Goal: Check status: Check status

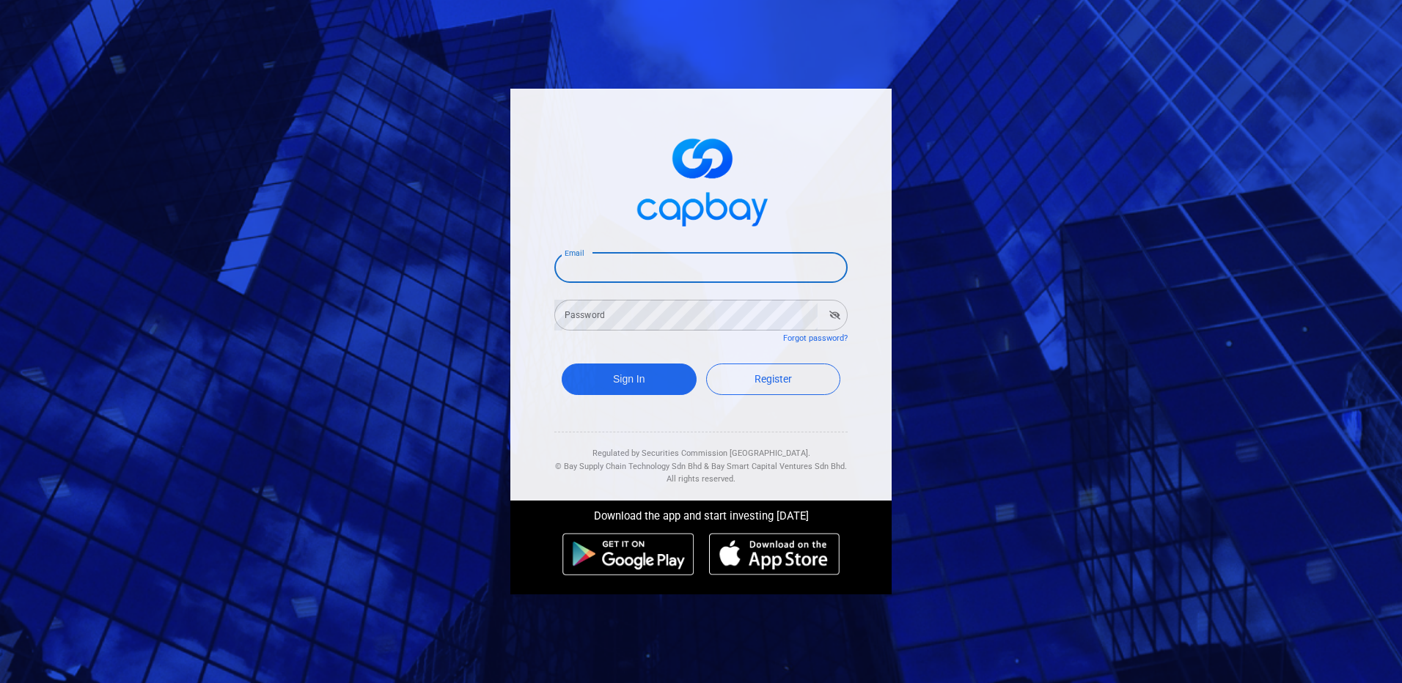
click at [680, 280] on input "Email" at bounding box center [700, 267] width 293 height 31
type input "[EMAIL_ADDRESS][DOMAIN_NAME]"
click at [827, 317] on button "button" at bounding box center [834, 315] width 23 height 21
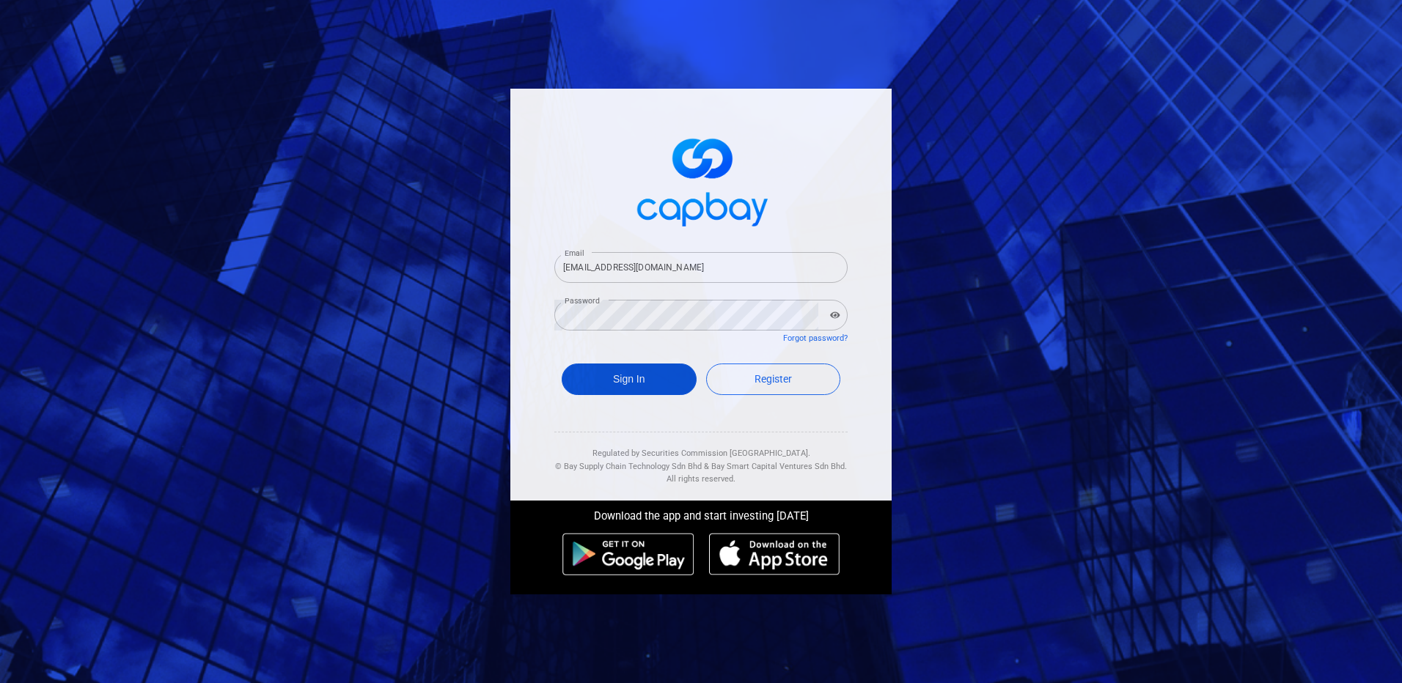
click at [639, 374] on button "Sign In" at bounding box center [629, 380] width 135 height 32
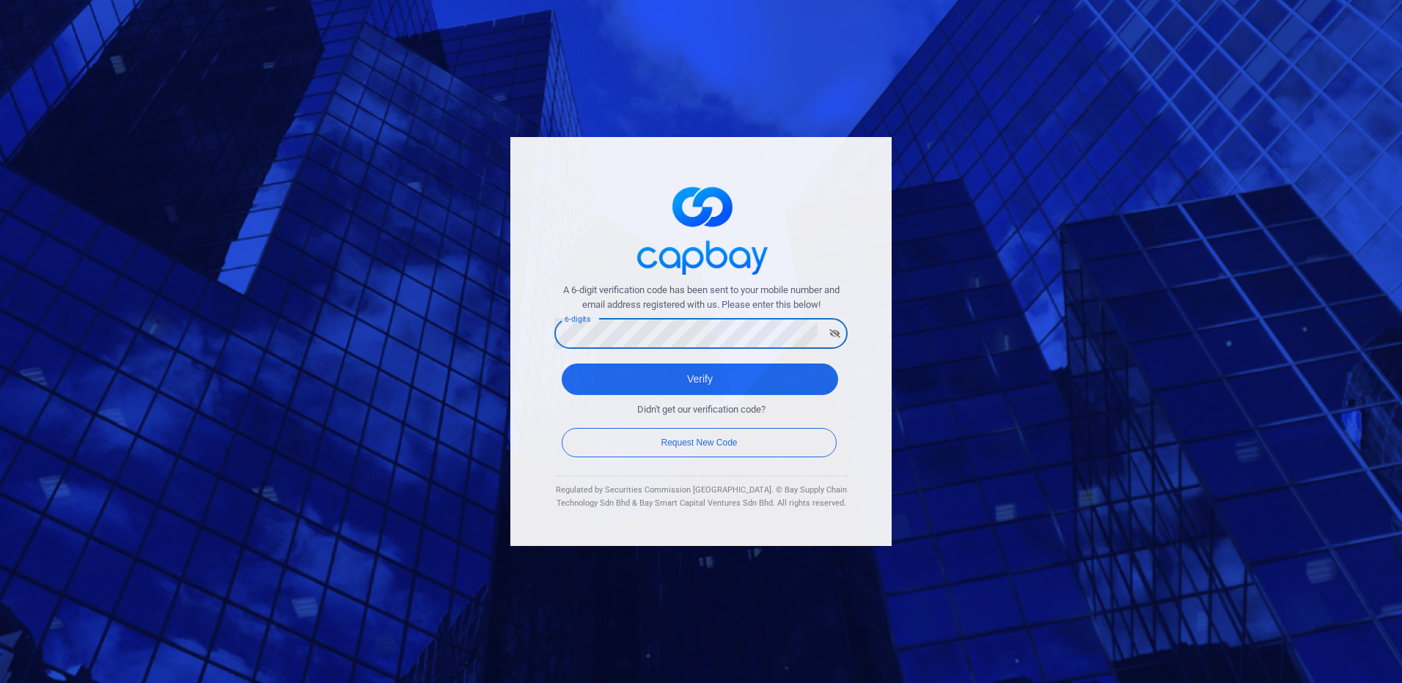
click at [562, 364] on button "Verify" at bounding box center [700, 380] width 276 height 32
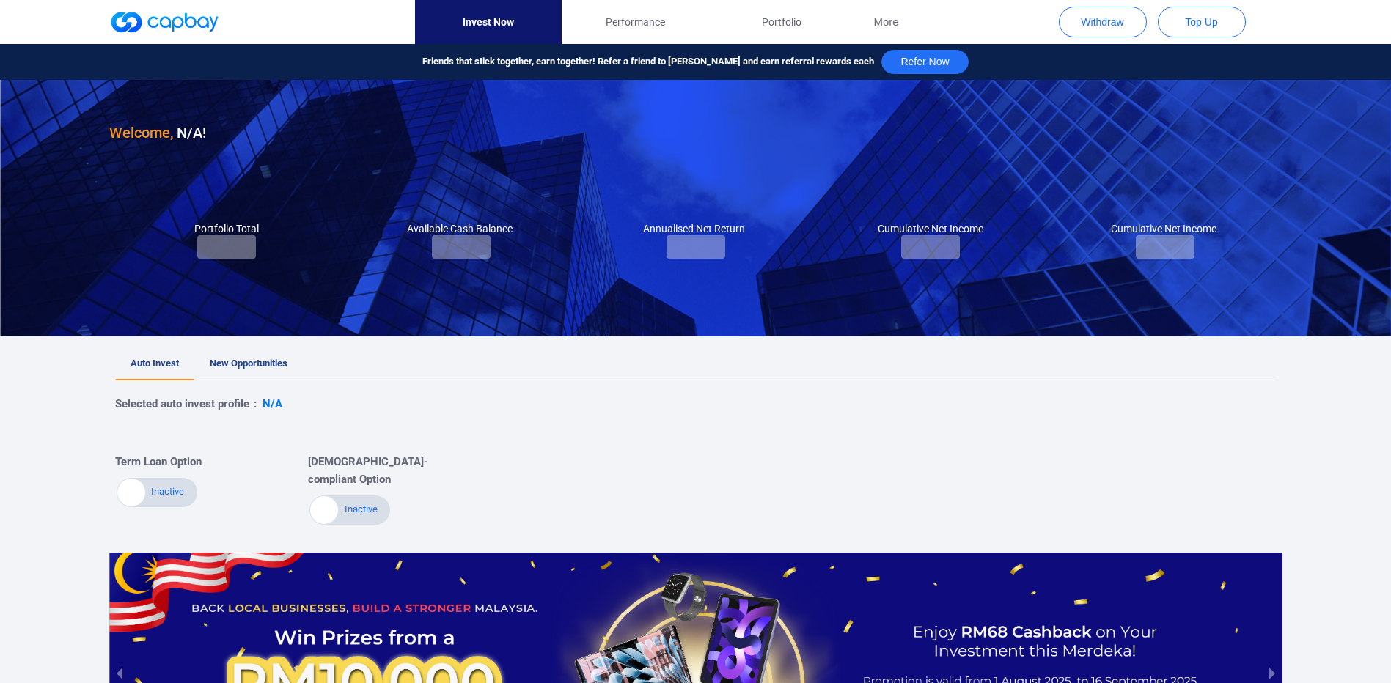
checkbox input "true"
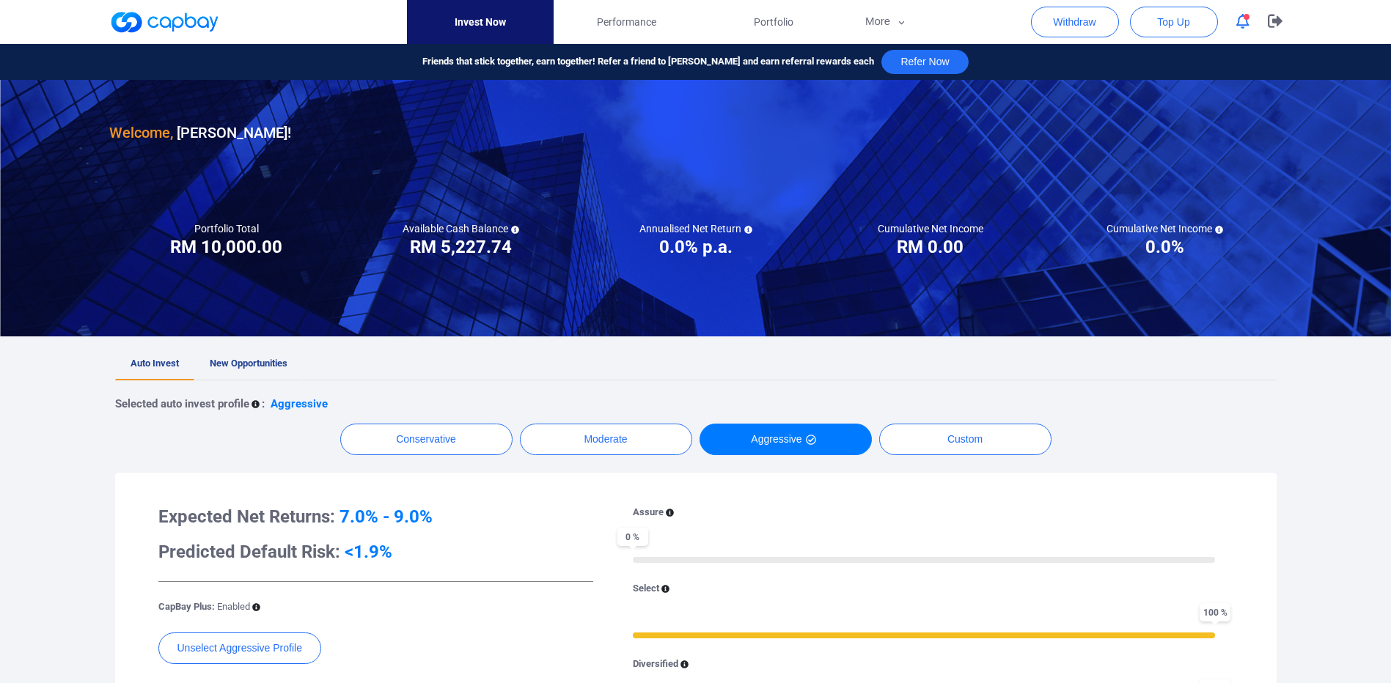
click at [257, 370] on link "New Opportunities" at bounding box center [248, 364] width 109 height 32
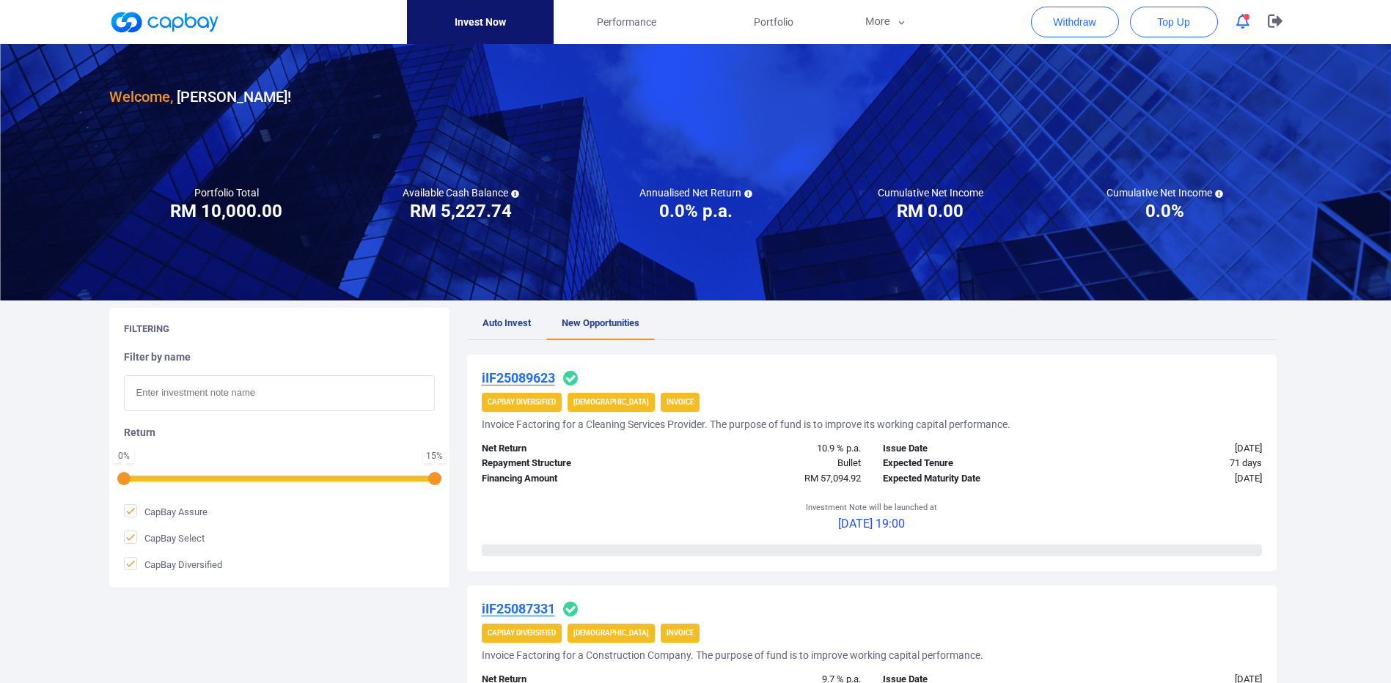
click at [507, 320] on span "Auto Invest" at bounding box center [506, 322] width 48 height 11
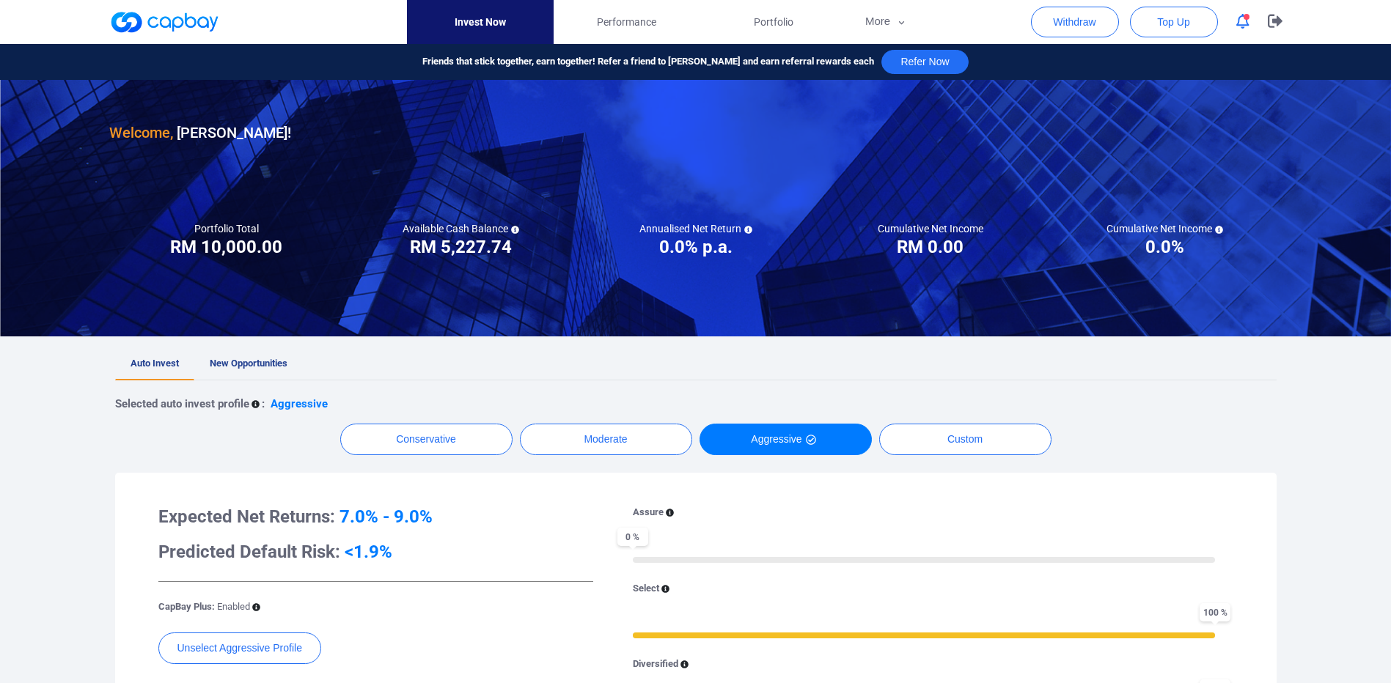
click at [253, 238] on h3 "RM 10,000.00" at bounding box center [226, 246] width 112 height 23
click at [635, 21] on span "Performance" at bounding box center [626, 22] width 59 height 16
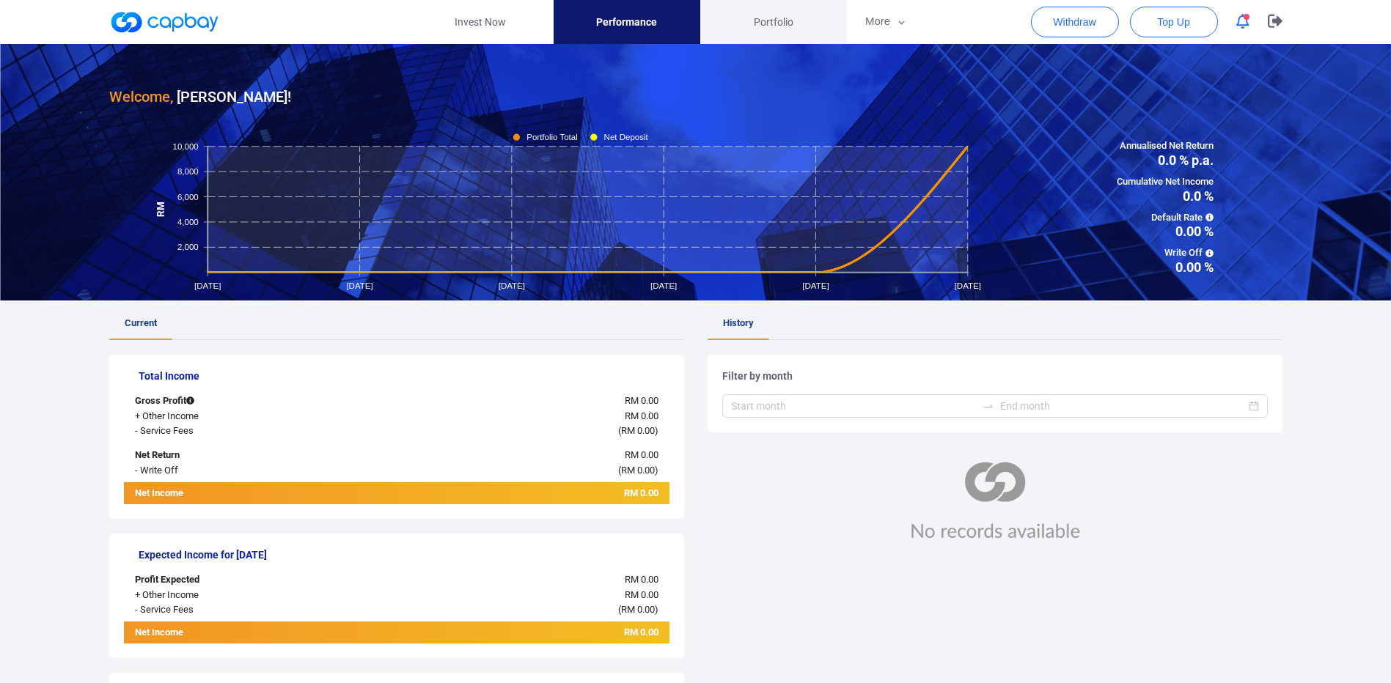
click at [751, 35] on link "Portfolio" at bounding box center [773, 22] width 147 height 44
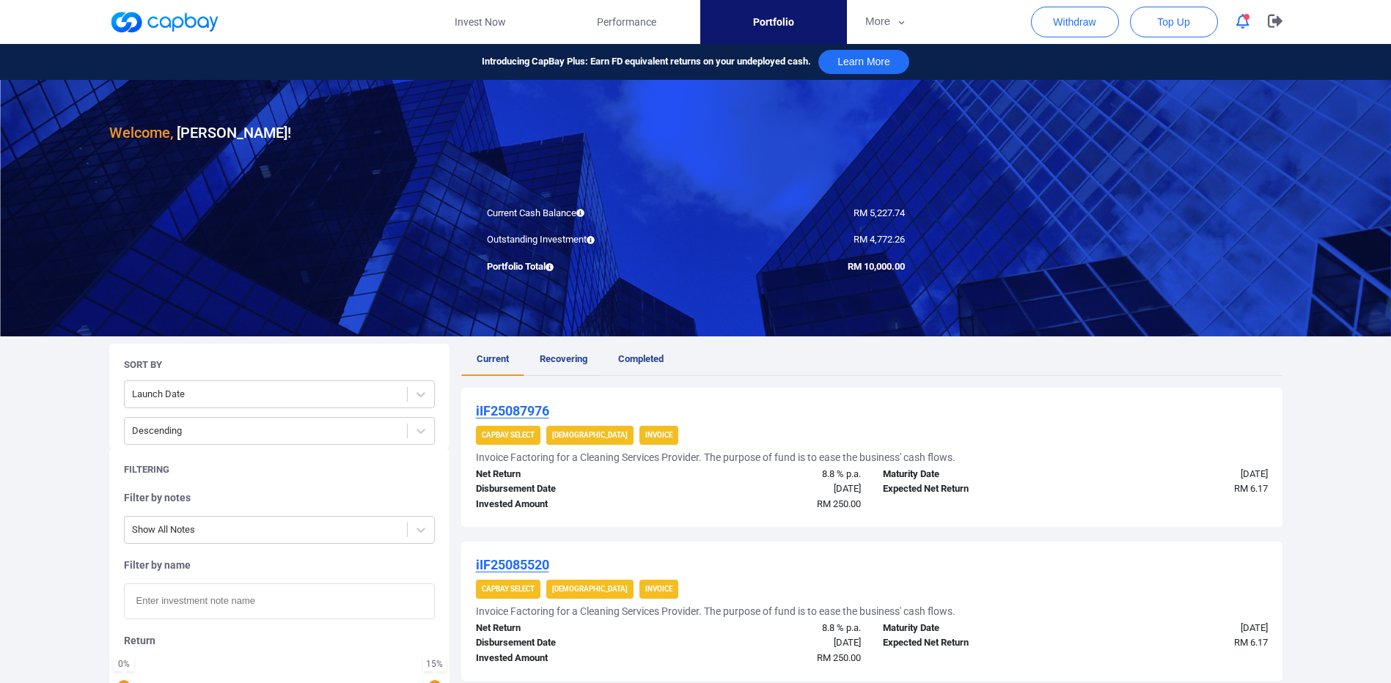
click at [569, 370] on link "Recovering" at bounding box center [563, 360] width 78 height 32
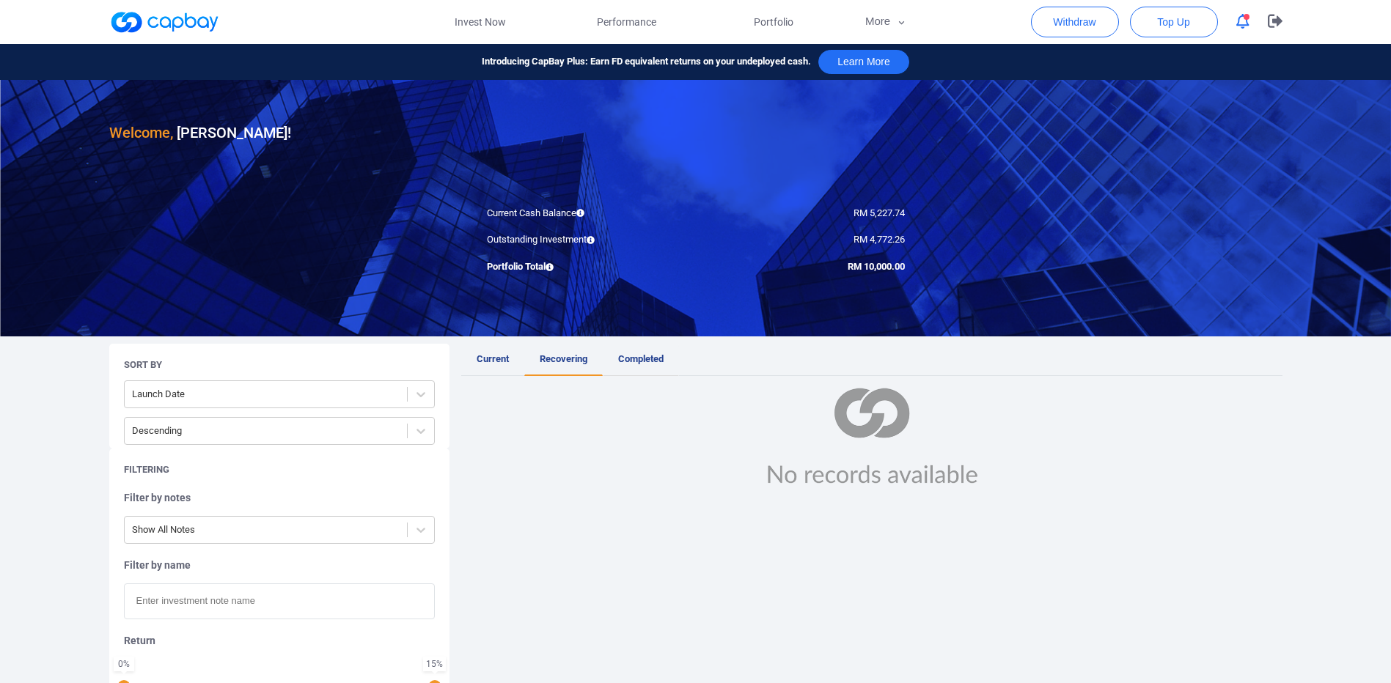
click at [654, 362] on span "Completed" at bounding box center [640, 358] width 45 height 11
click at [496, 361] on span "Current" at bounding box center [493, 358] width 32 height 11
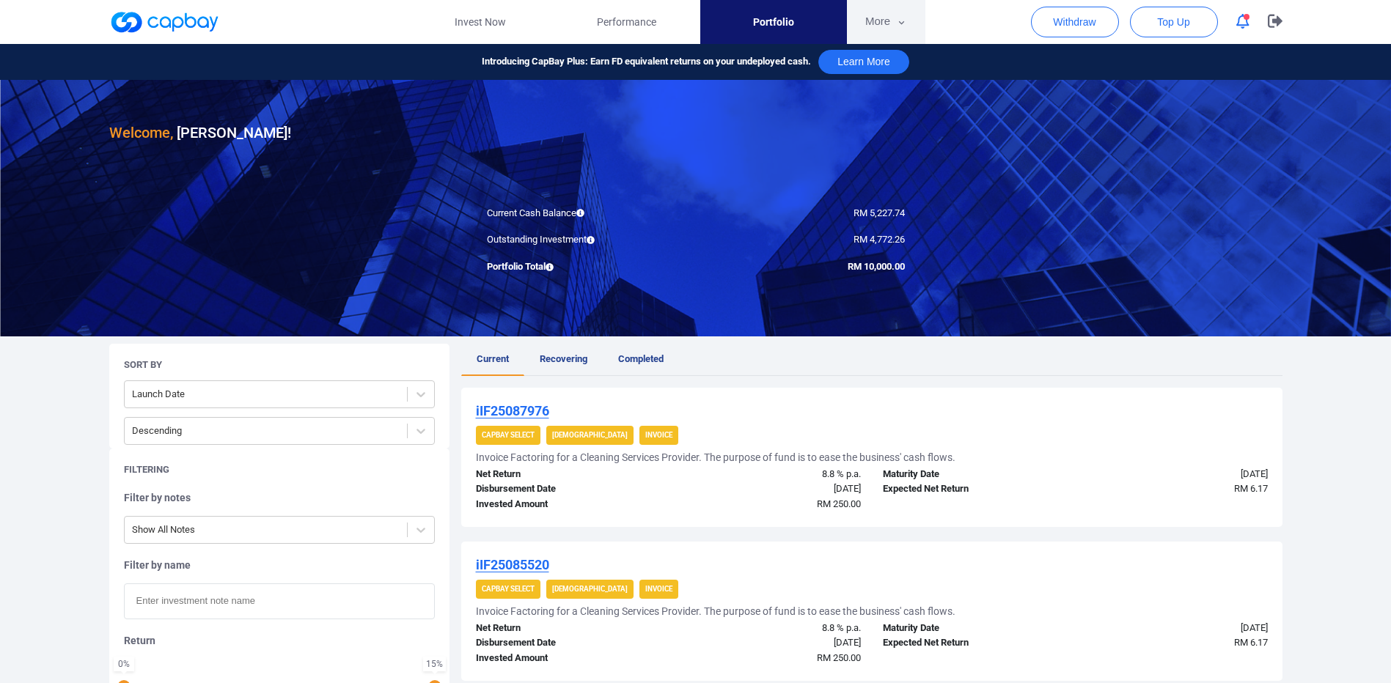
click at [890, 20] on button "More" at bounding box center [886, 22] width 78 height 44
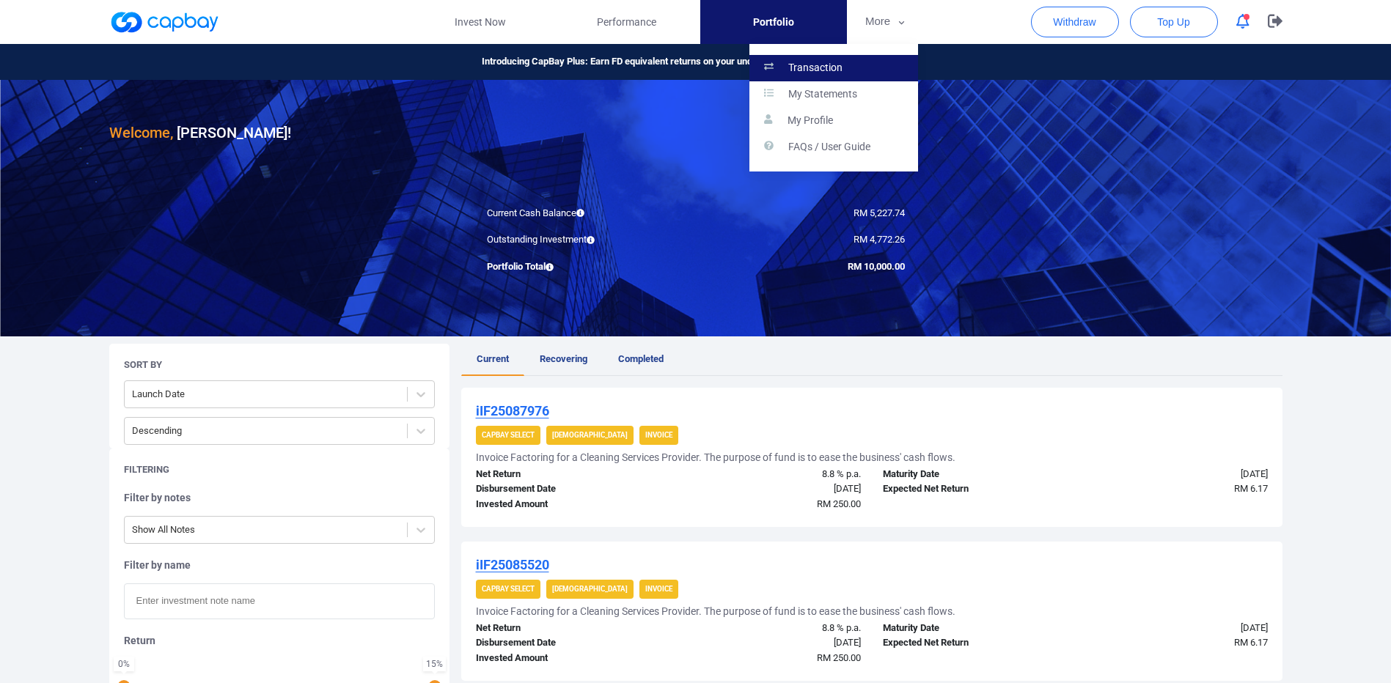
click at [862, 63] on link "Transaction" at bounding box center [833, 68] width 169 height 26
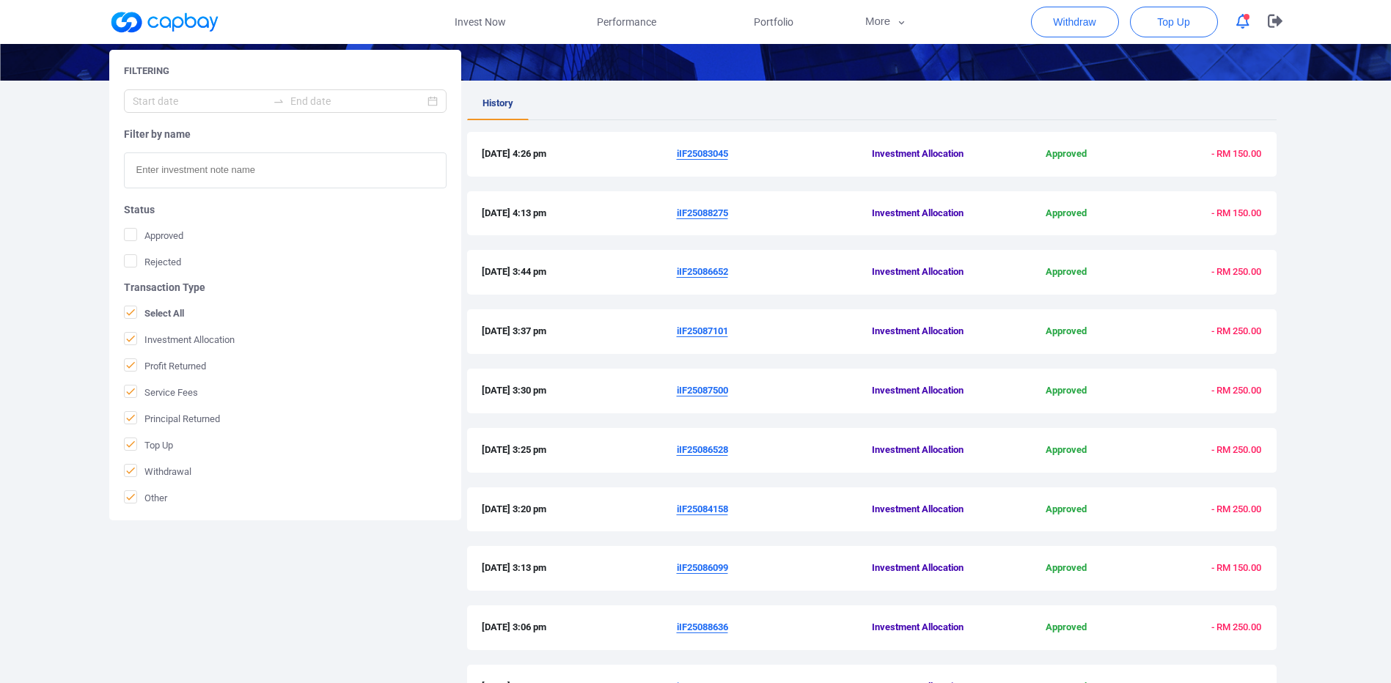
scroll to position [365, 0]
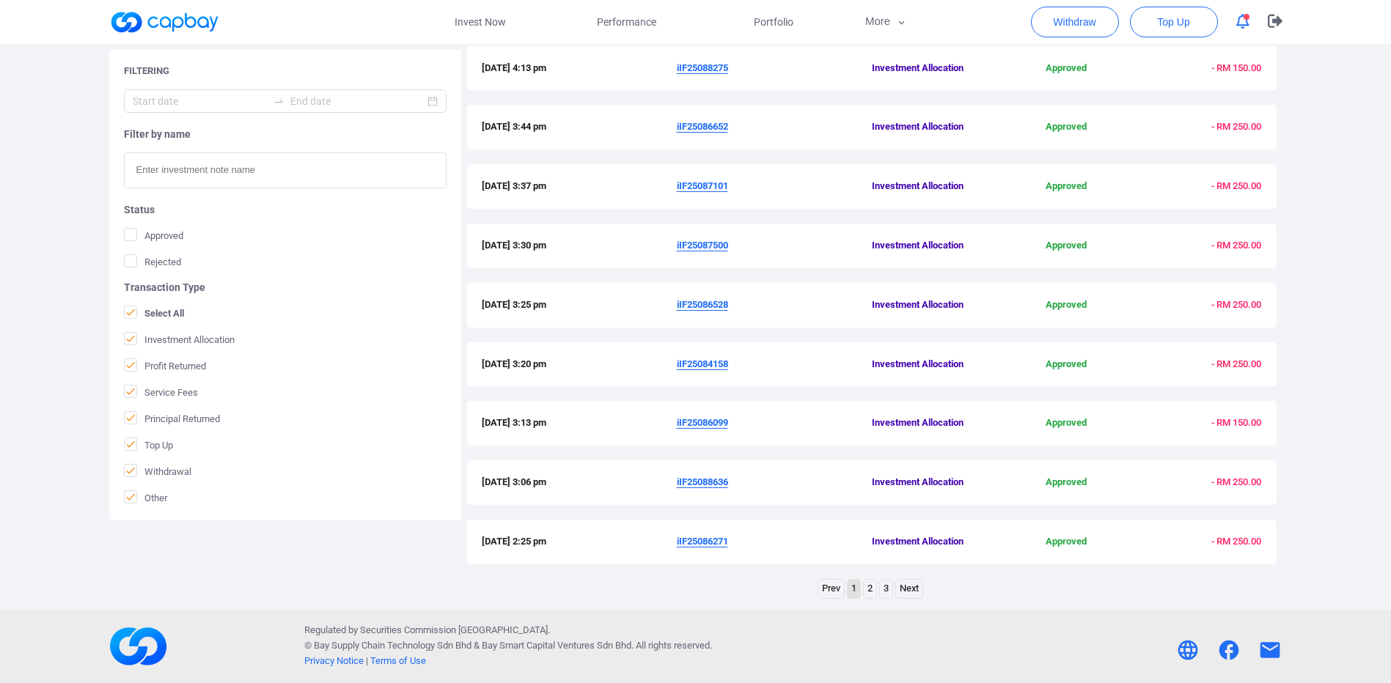
click at [908, 589] on link "Next" at bounding box center [909, 589] width 26 height 18
click at [908, 587] on link "Next" at bounding box center [909, 589] width 26 height 18
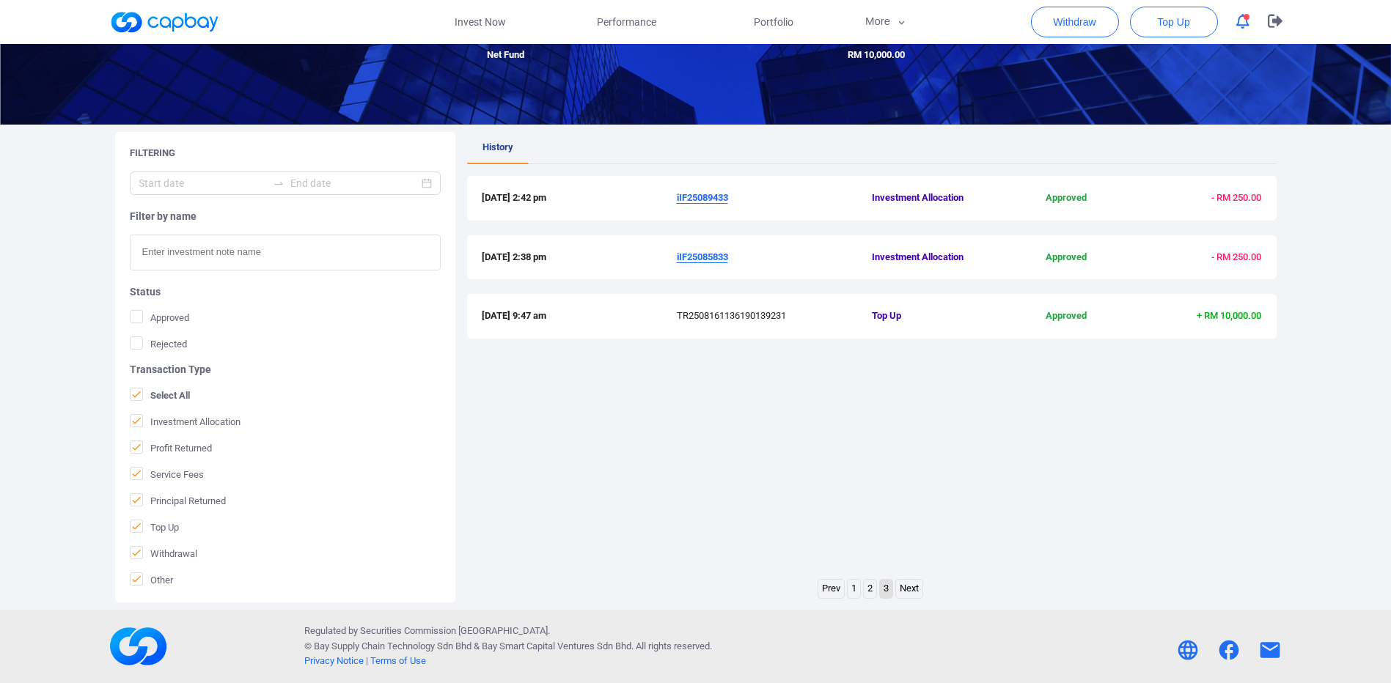
click at [876, 593] on link "2" at bounding box center [870, 589] width 12 height 18
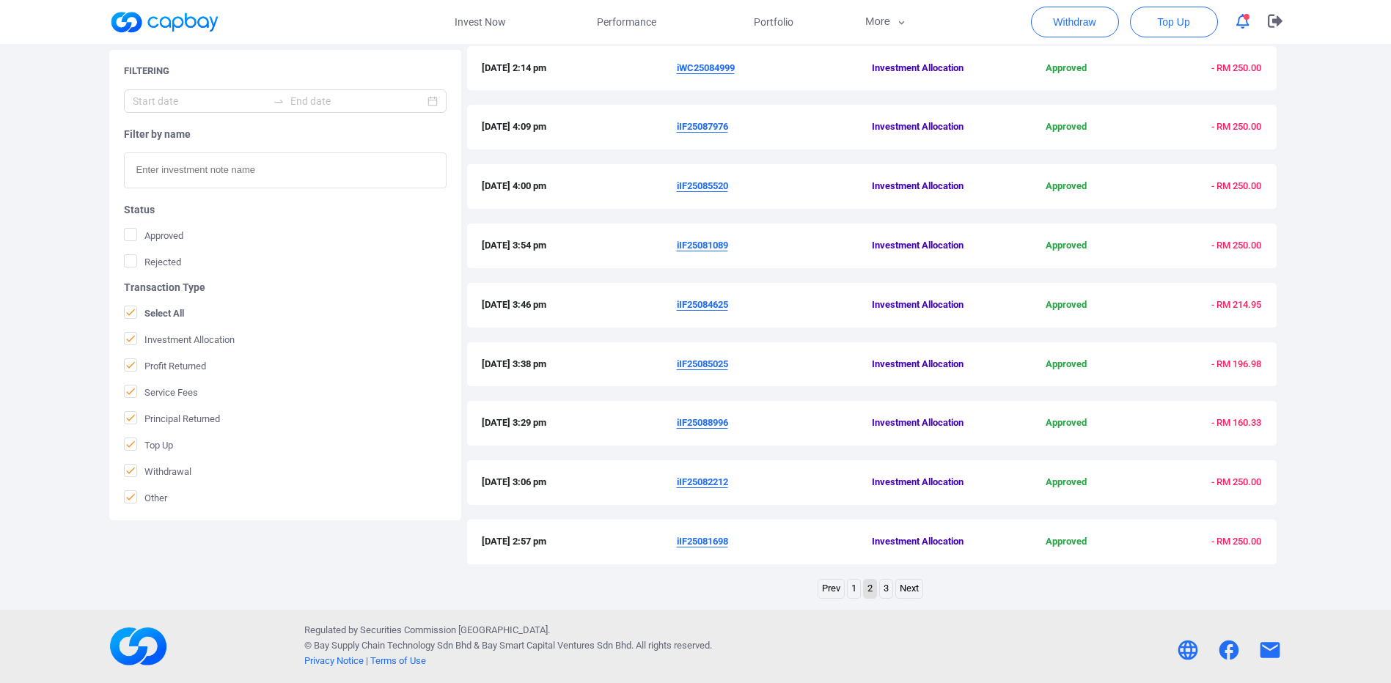
click at [848, 595] on link "1" at bounding box center [854, 589] width 12 height 18
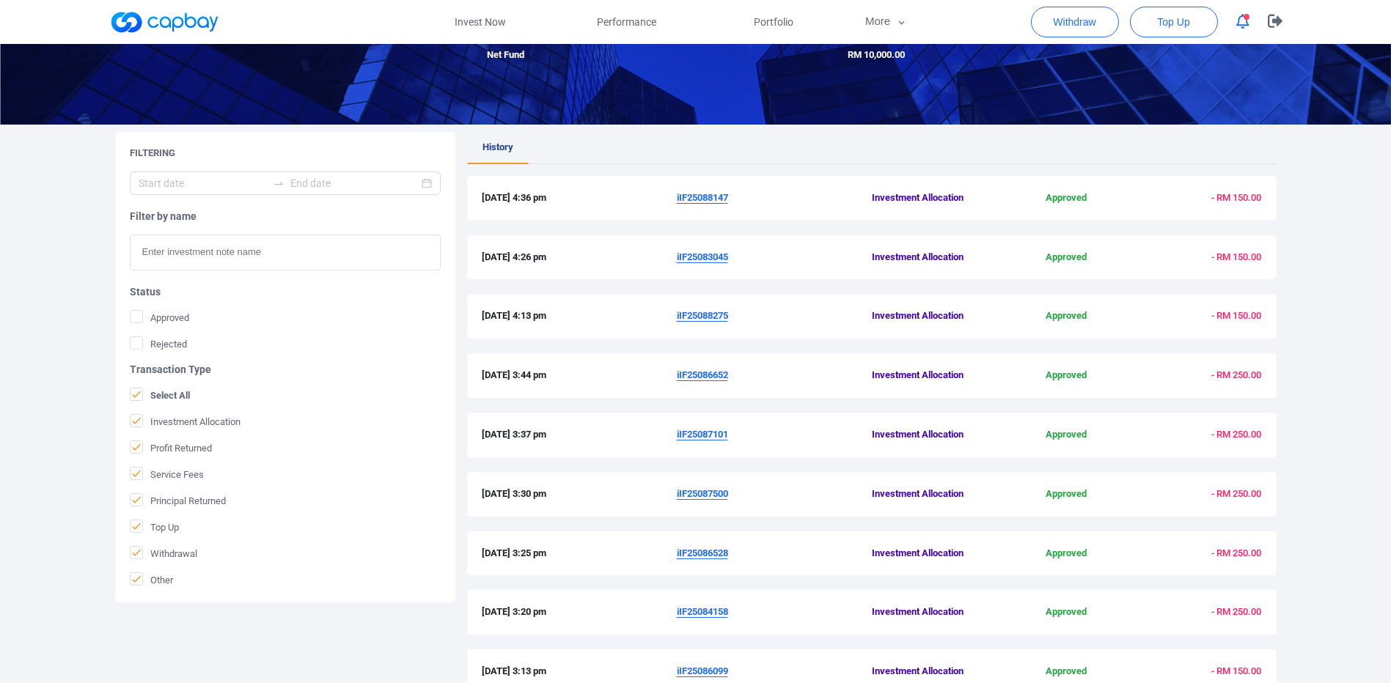
scroll to position [0, 0]
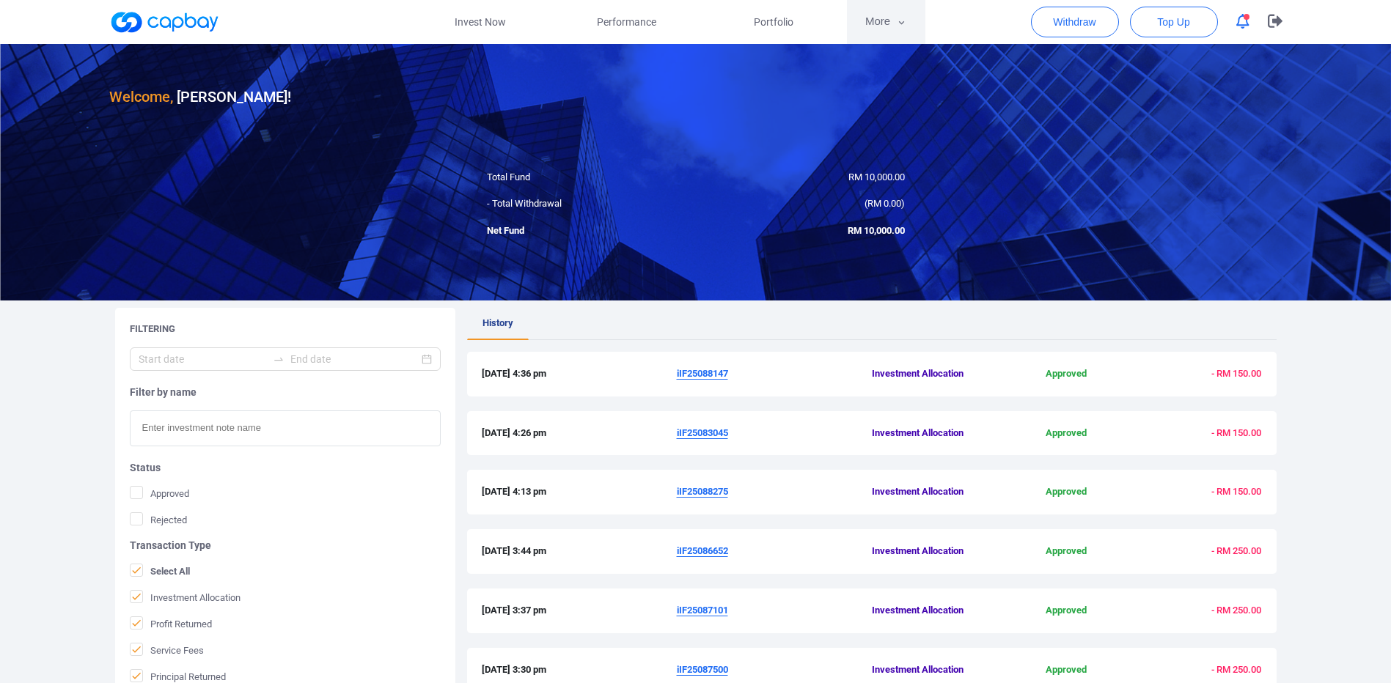
click at [887, 20] on button "More" at bounding box center [886, 22] width 78 height 44
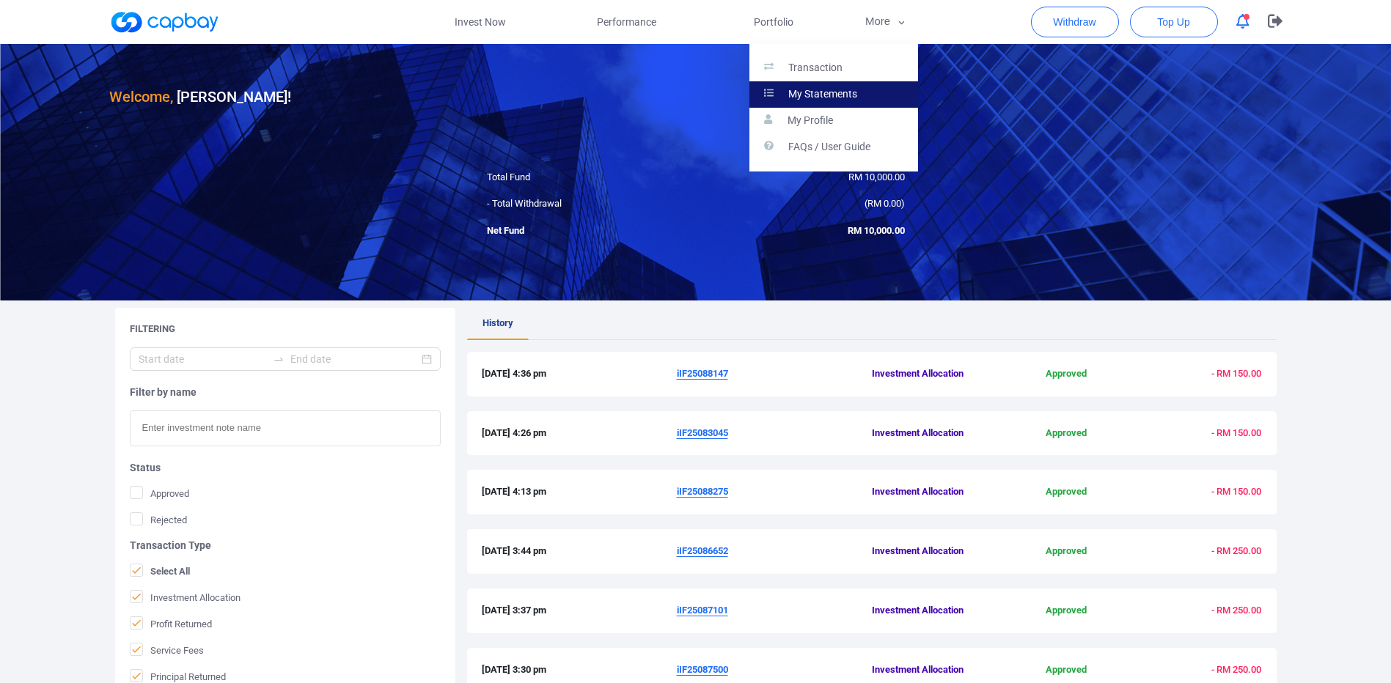
click at [847, 88] on p "My Statements" at bounding box center [822, 94] width 69 height 13
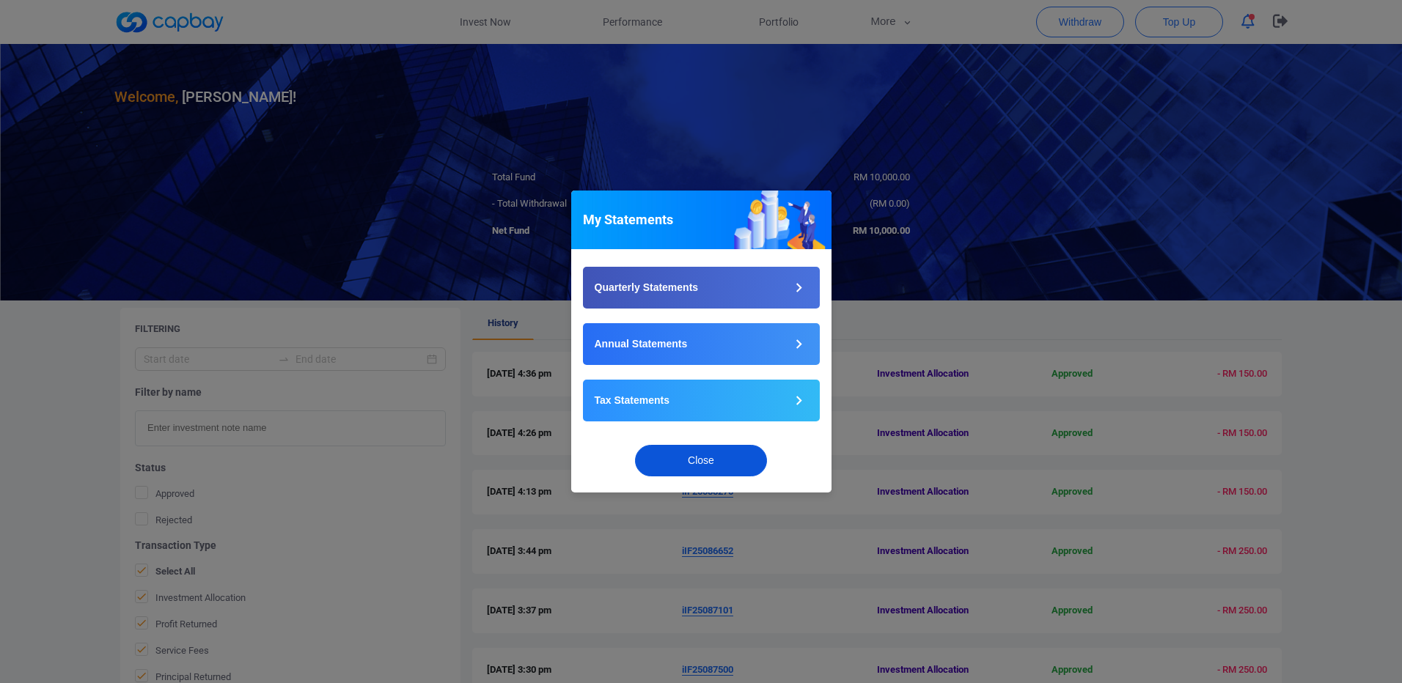
click at [691, 463] on button "Close" at bounding box center [701, 461] width 132 height 32
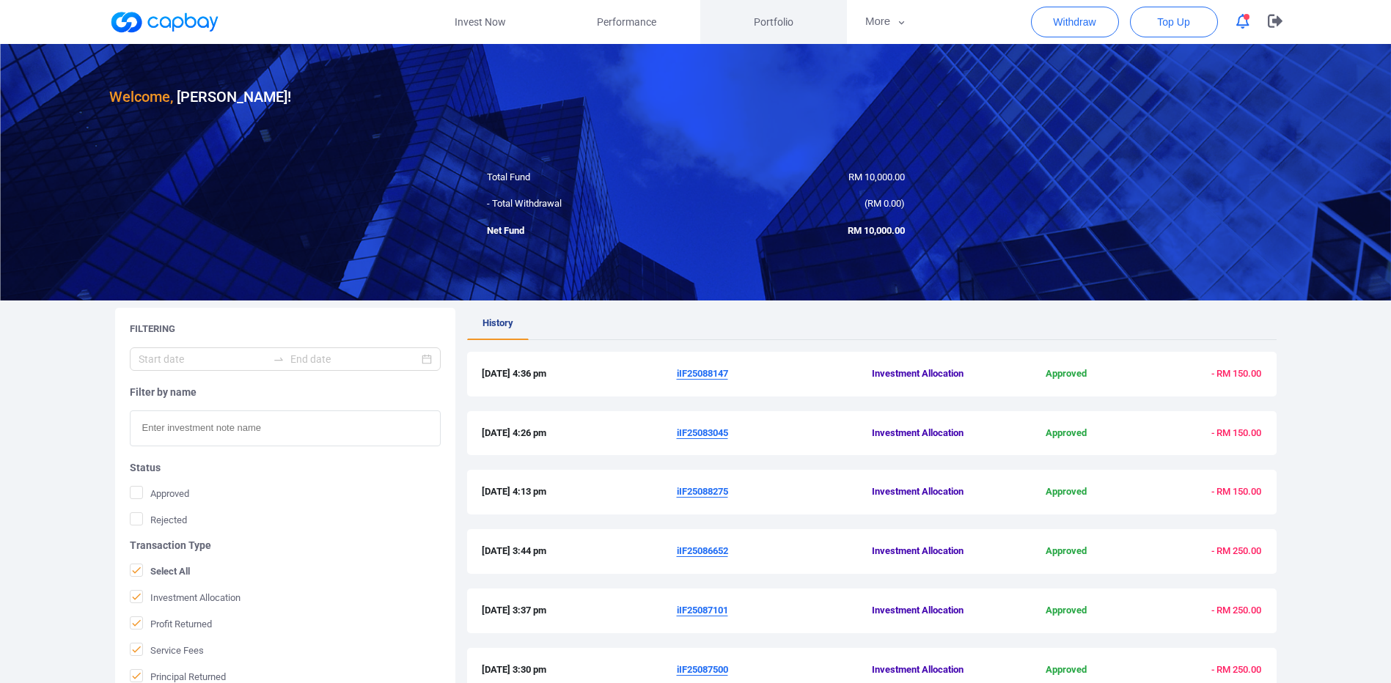
click at [782, 18] on span "Portfolio" at bounding box center [774, 22] width 40 height 16
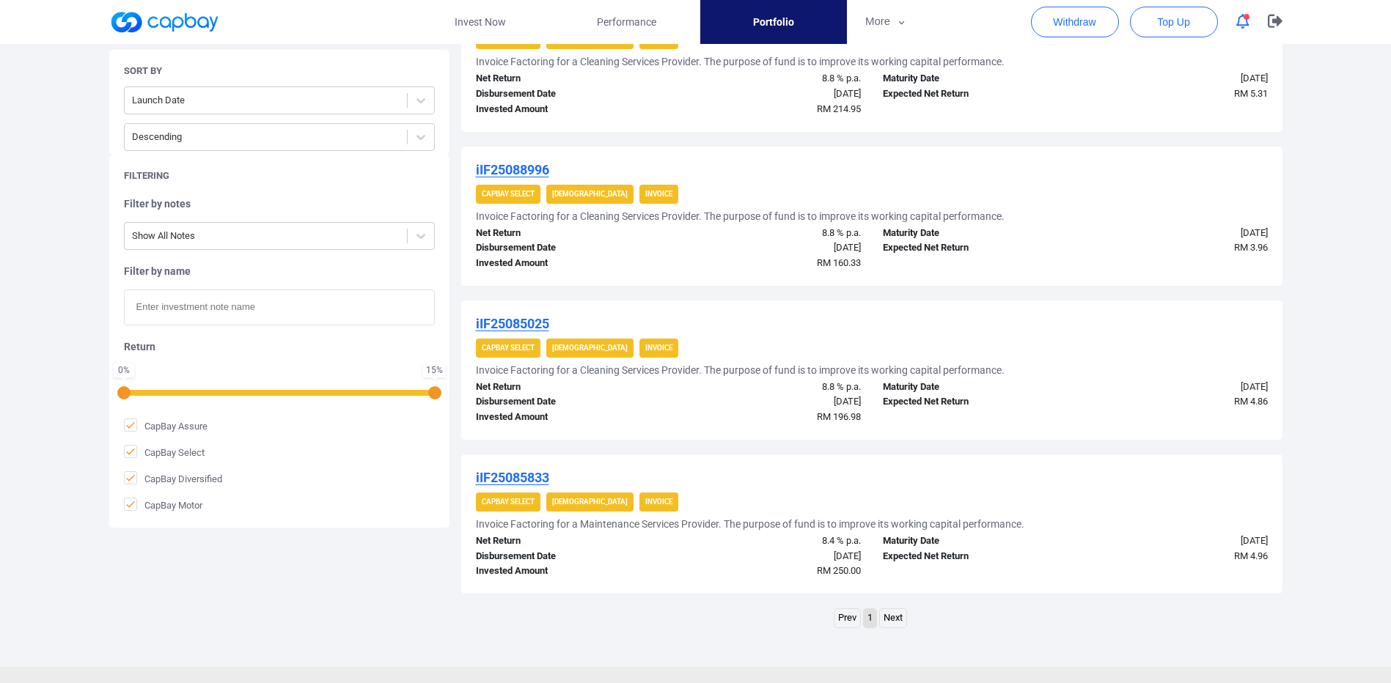
scroll to position [1377, 0]
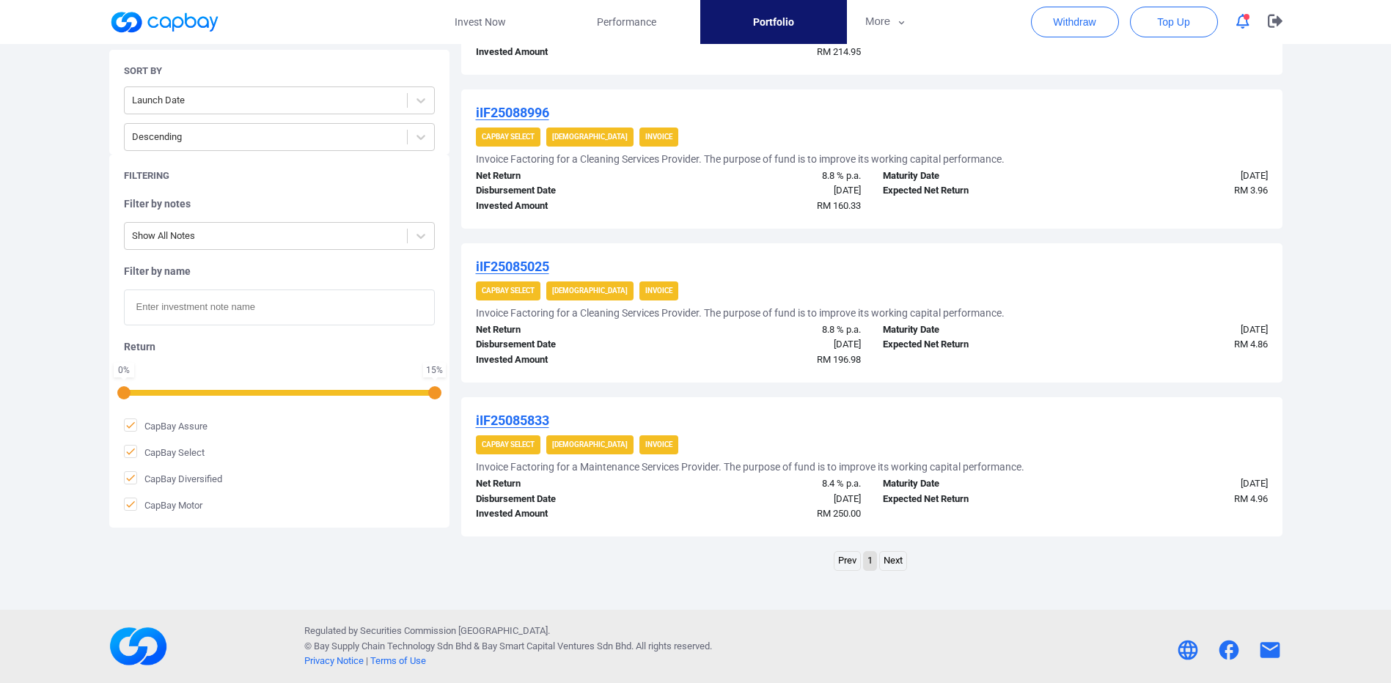
click at [889, 566] on link "Next" at bounding box center [893, 561] width 26 height 18
click at [899, 559] on link "Next" at bounding box center [893, 561] width 26 height 18
click at [893, 563] on link "Next" at bounding box center [893, 561] width 26 height 18
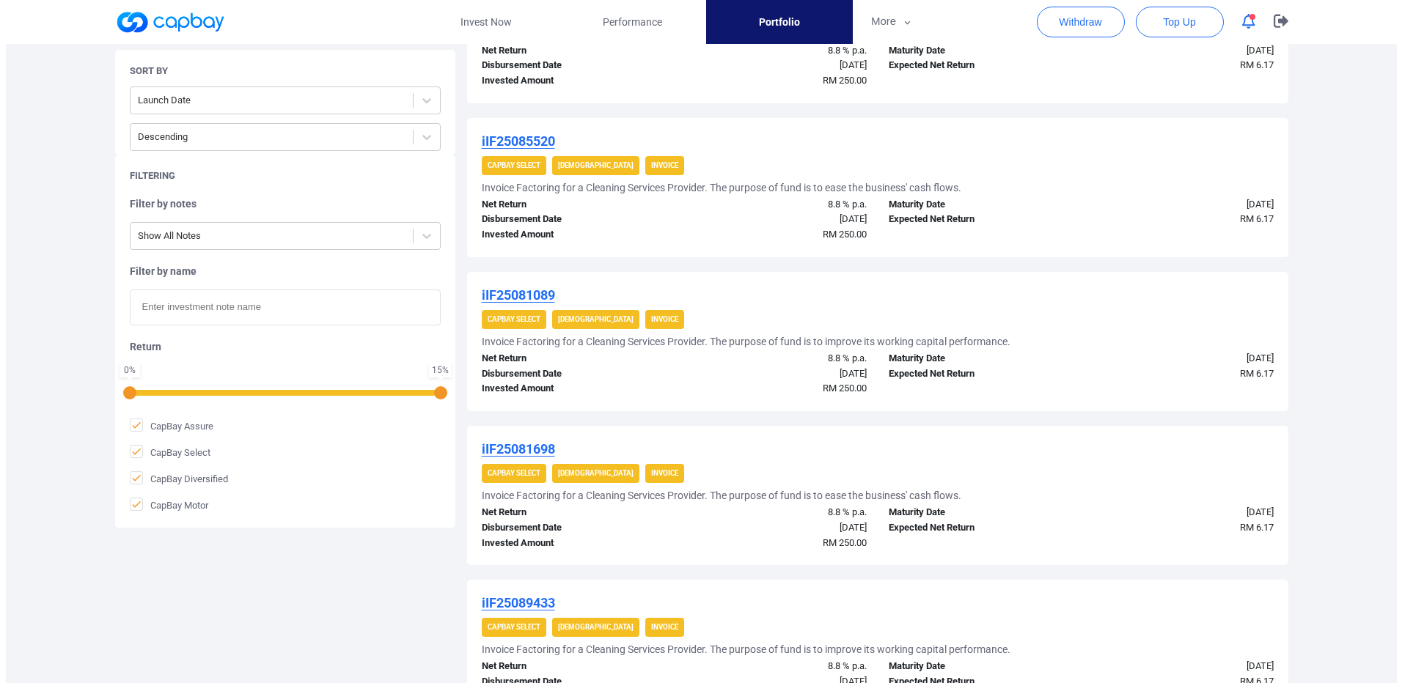
scroll to position [0, 0]
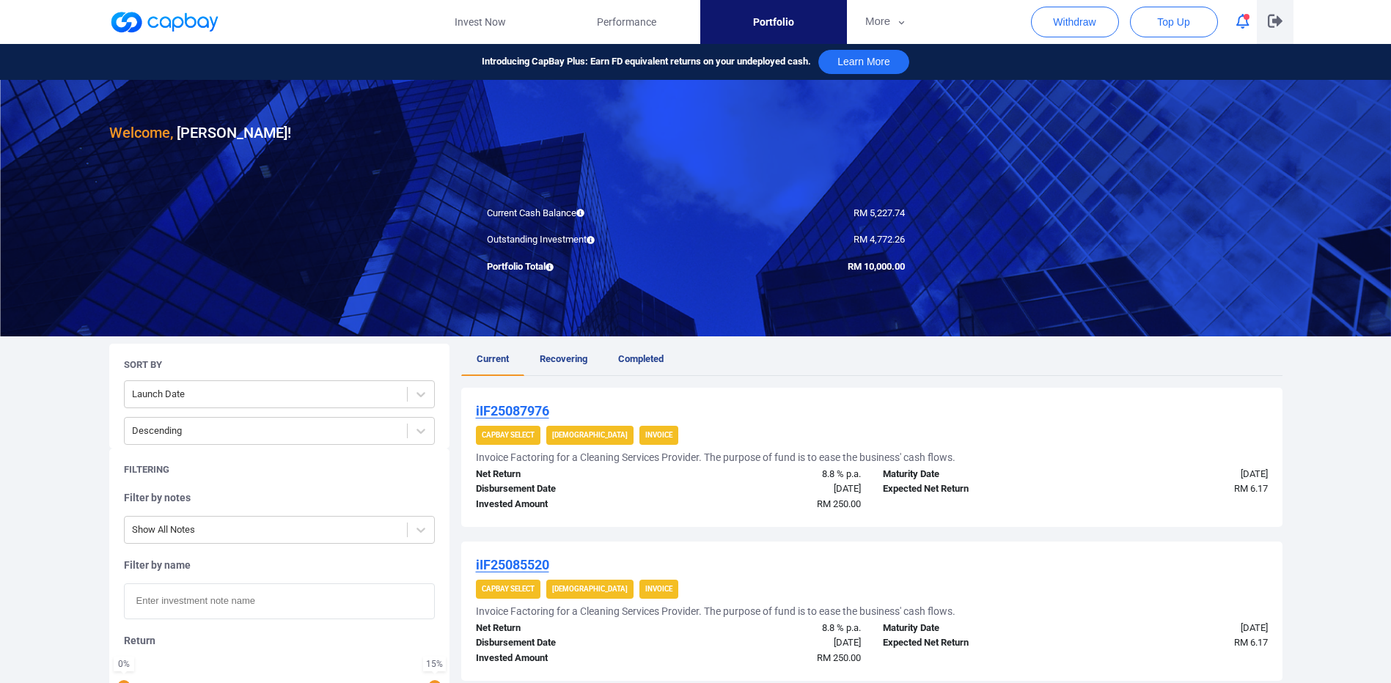
click at [1279, 18] on icon "button" at bounding box center [1275, 21] width 15 height 14
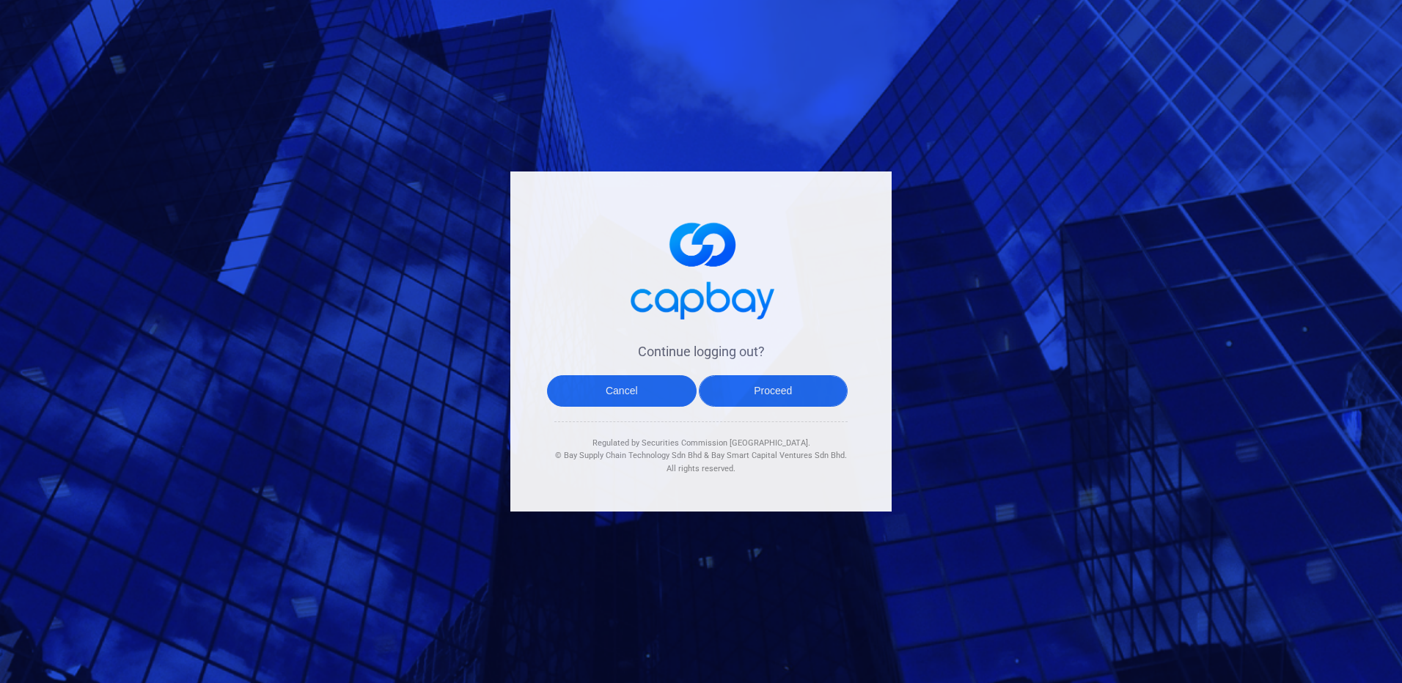
click at [727, 394] on button "Proceed" at bounding box center [774, 391] width 150 height 32
